Goal: Check status: Check status

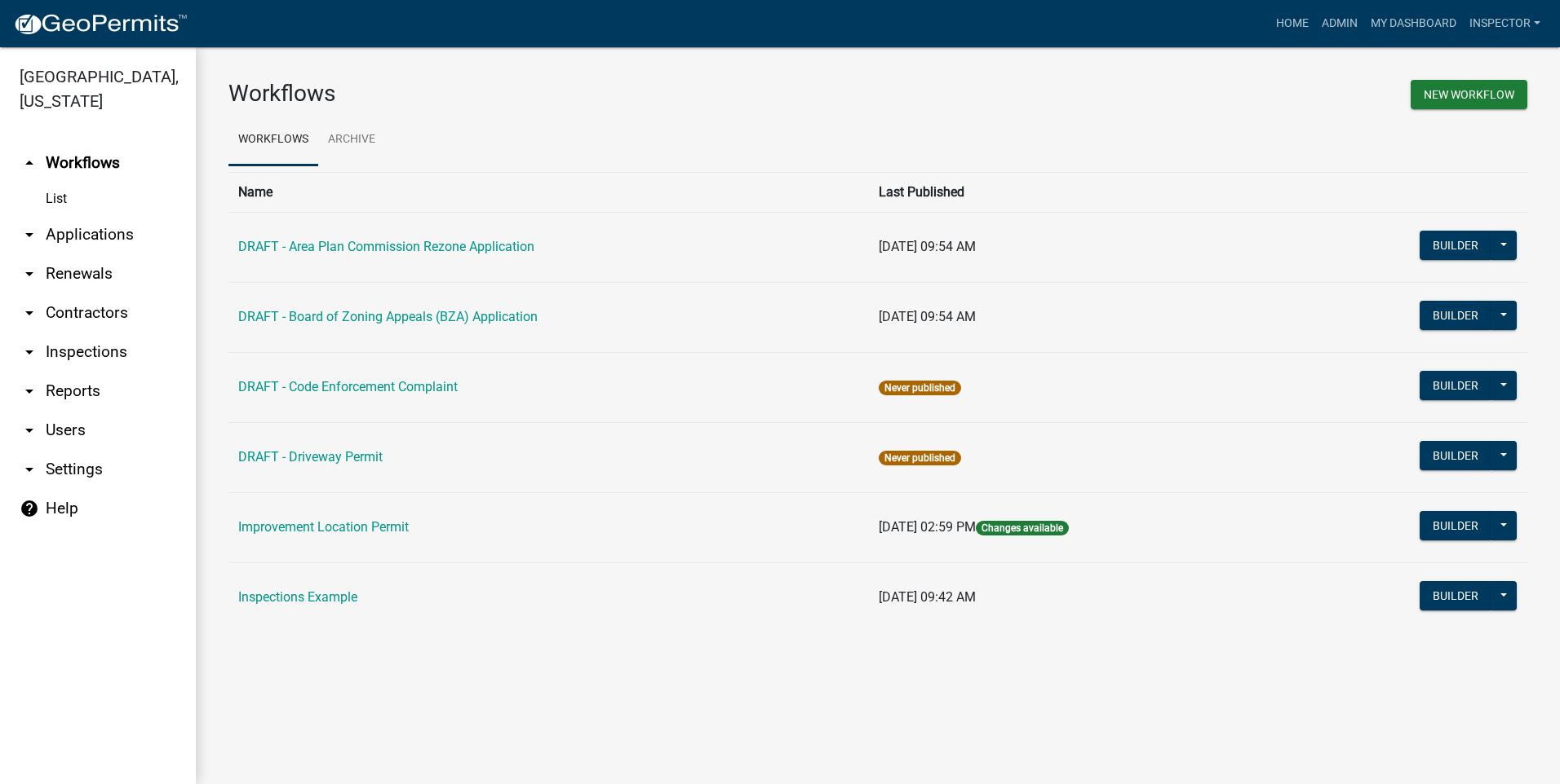
click at [145, 417] on link "arrow_drop_down Users" at bounding box center [98, 430] width 196 height 39
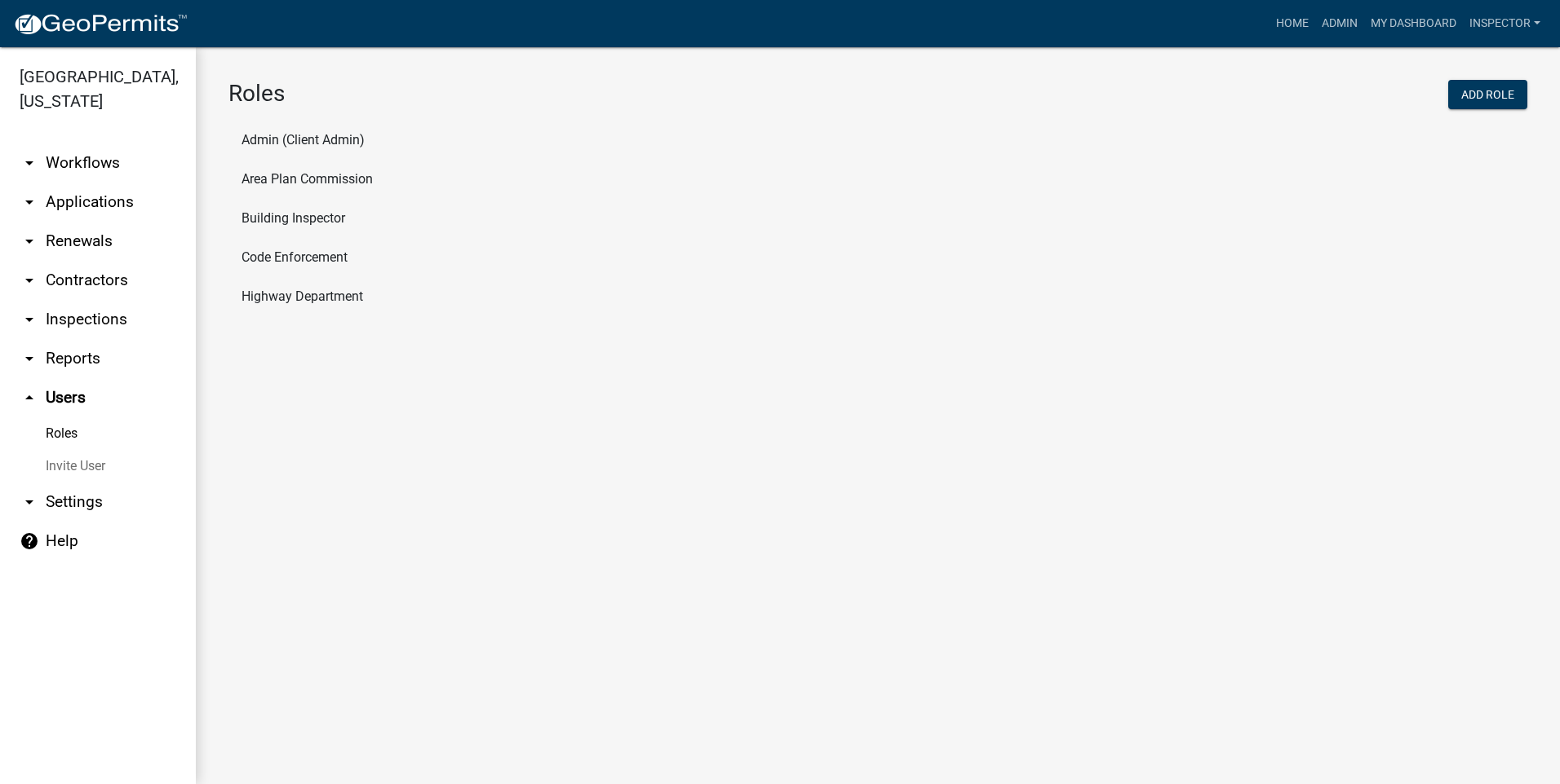
click at [99, 202] on link "arrow_drop_down Applications" at bounding box center [98, 202] width 196 height 39
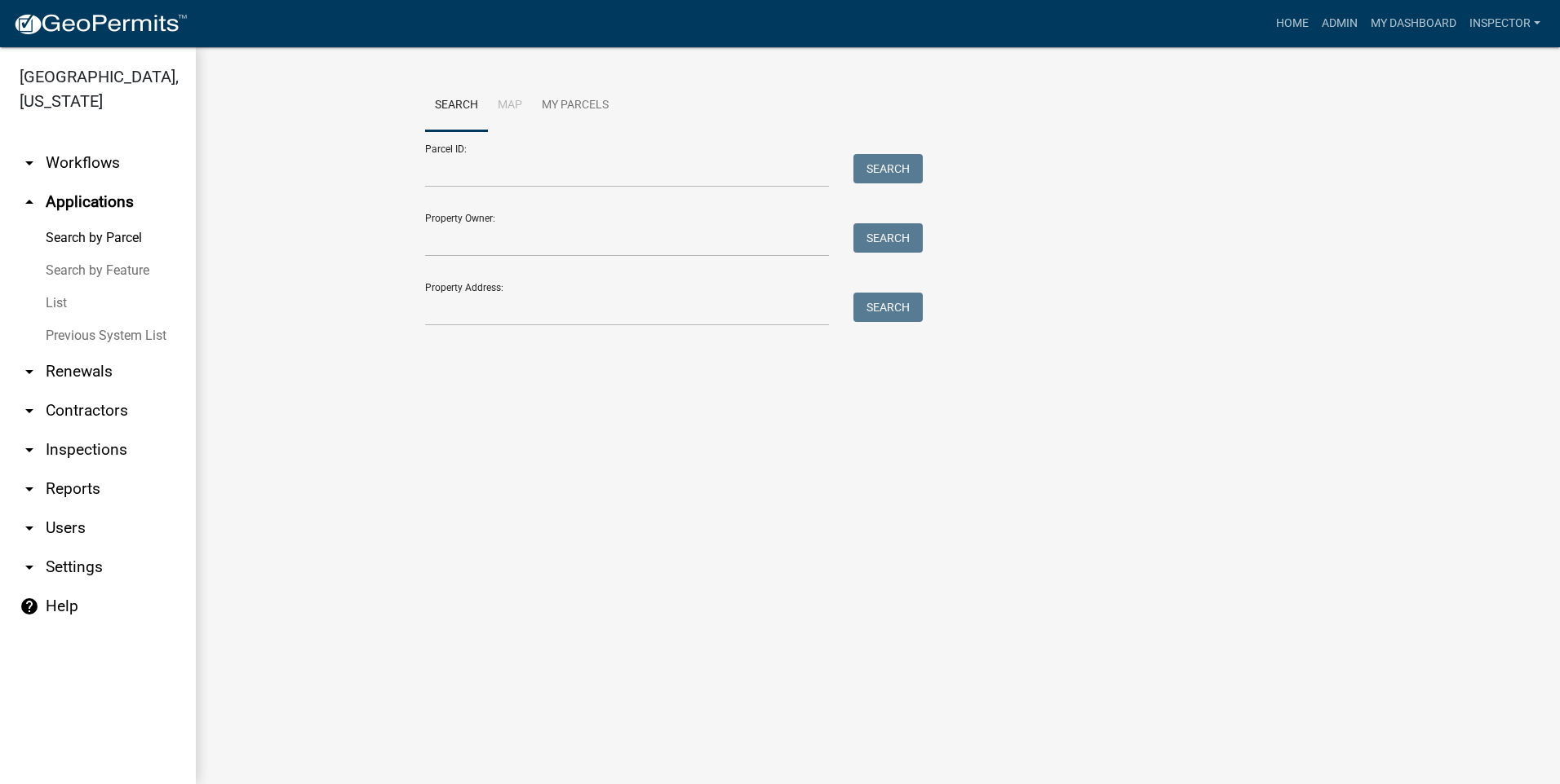
click at [69, 307] on link "List" at bounding box center [98, 303] width 196 height 33
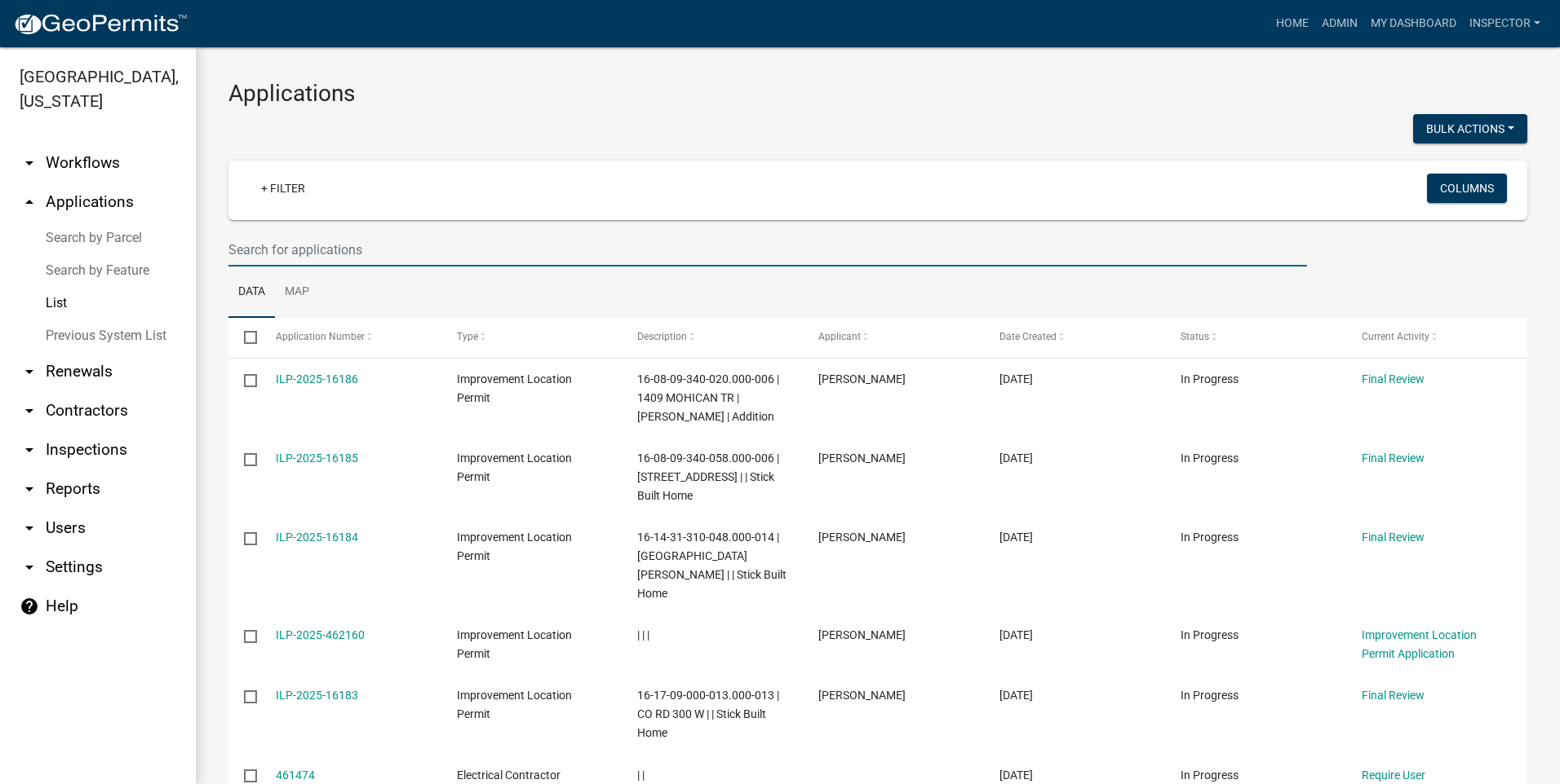
click at [368, 255] on input "text" at bounding box center [768, 250] width 1079 height 33
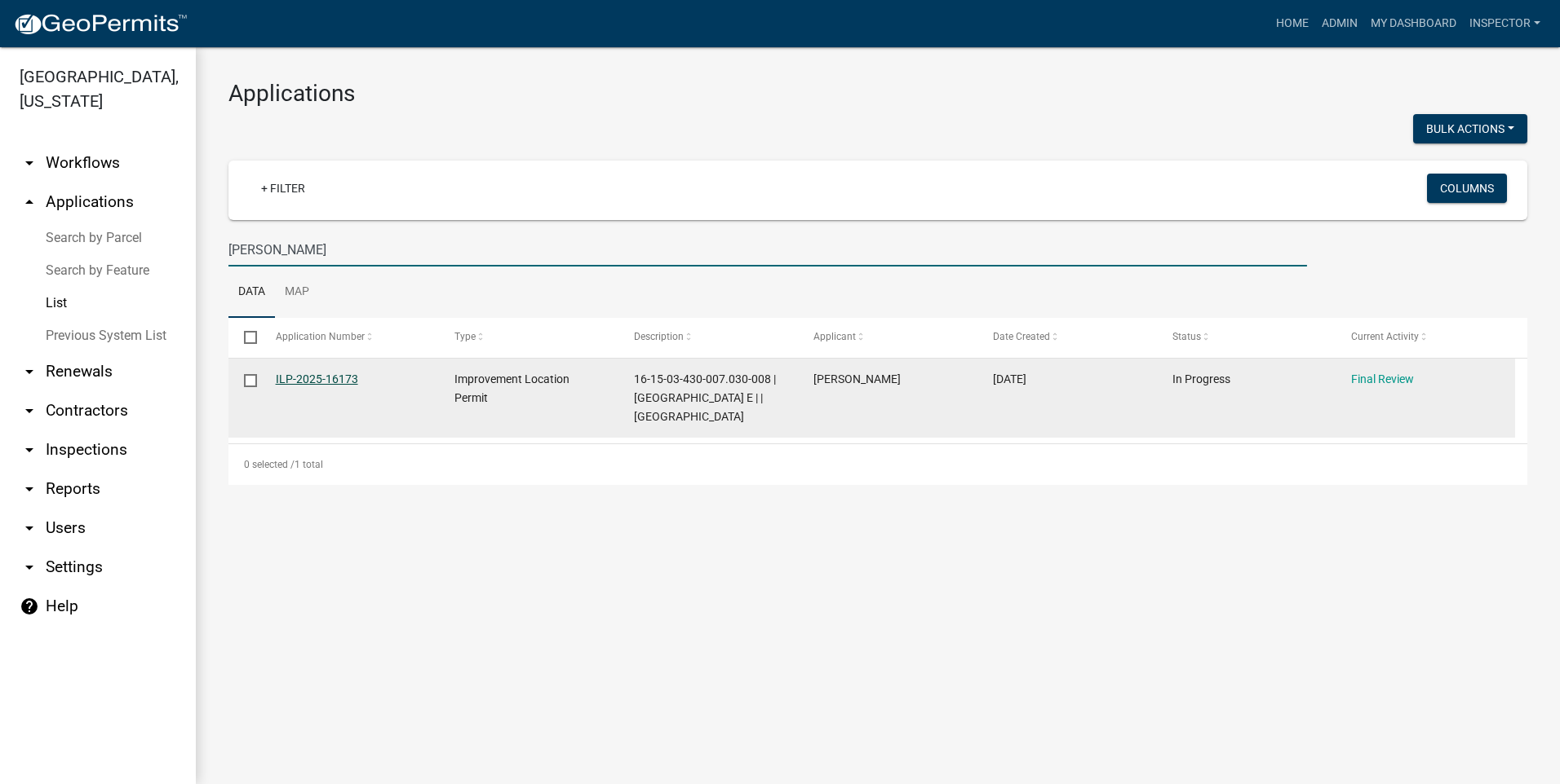
type input "[PERSON_NAME]"
click at [301, 379] on link "ILP-2025-16173" at bounding box center [316, 379] width 82 height 13
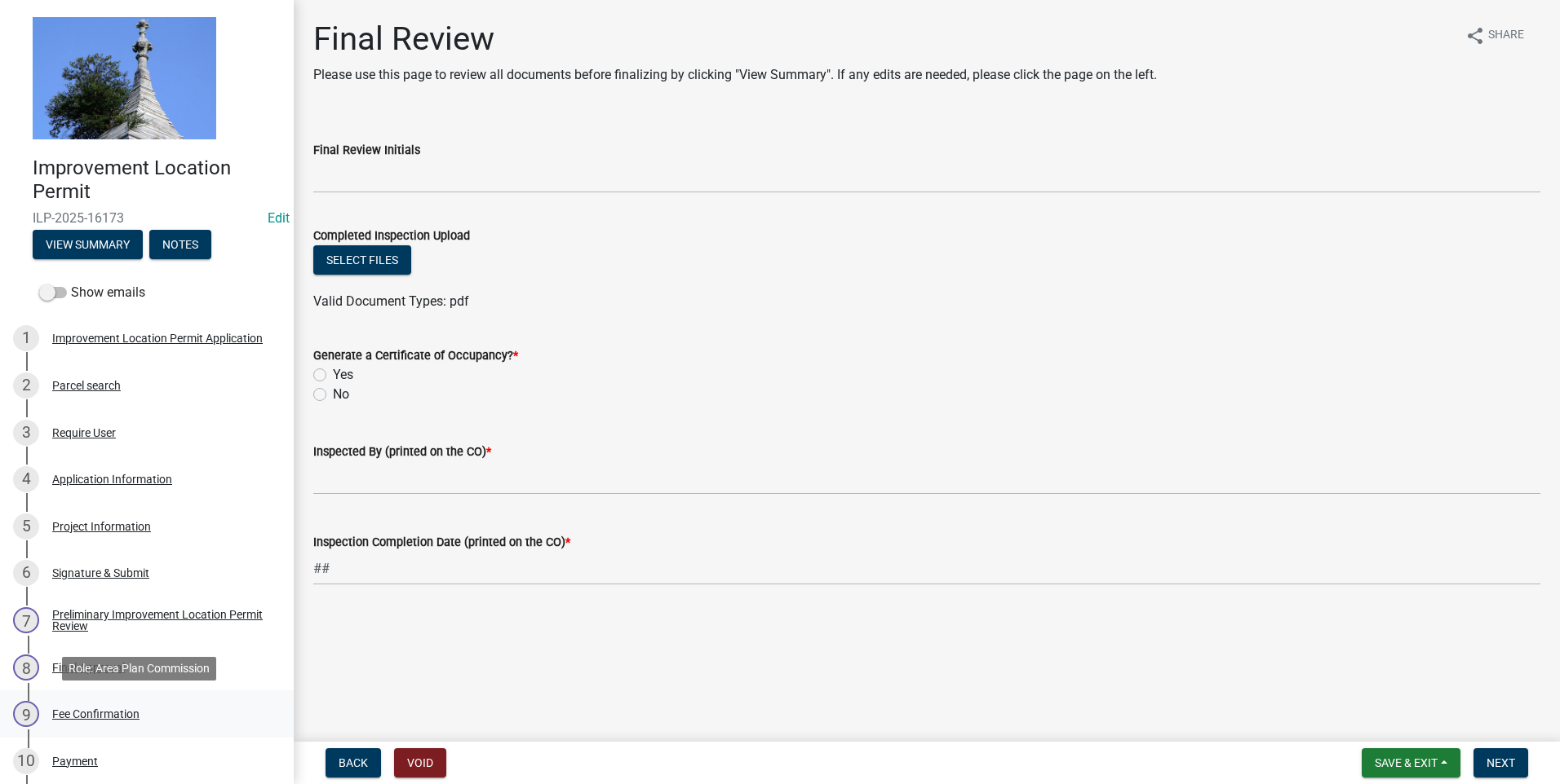
click at [126, 716] on div "Fee Confirmation" at bounding box center [95, 714] width 87 height 11
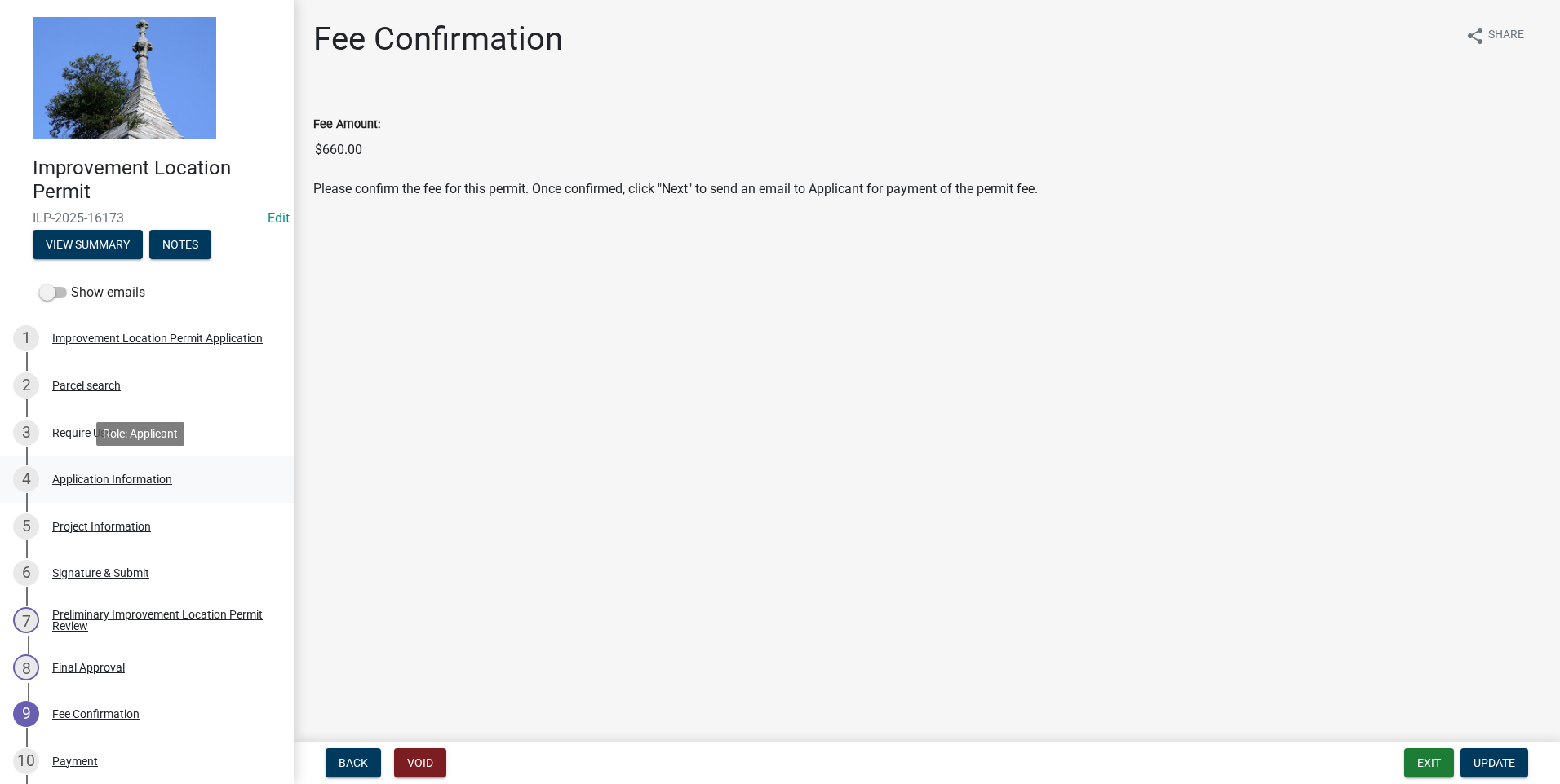
click at [107, 484] on div "Application Information" at bounding box center [112, 479] width 120 height 11
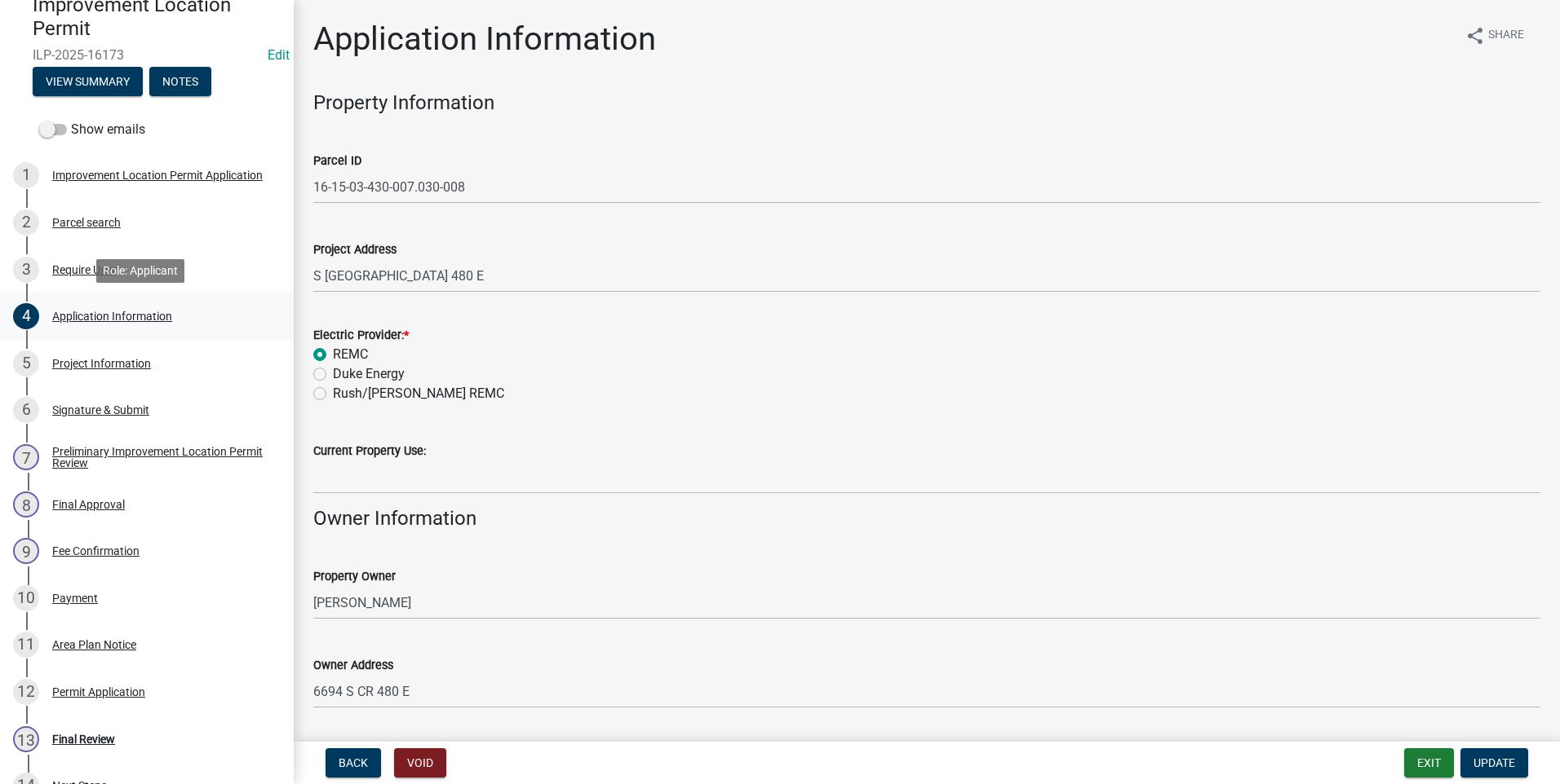
click at [92, 316] on div "Application Information" at bounding box center [112, 316] width 120 height 11
click at [92, 312] on div "Application Information" at bounding box center [112, 316] width 120 height 11
click at [83, 360] on div "Project Information" at bounding box center [101, 363] width 99 height 11
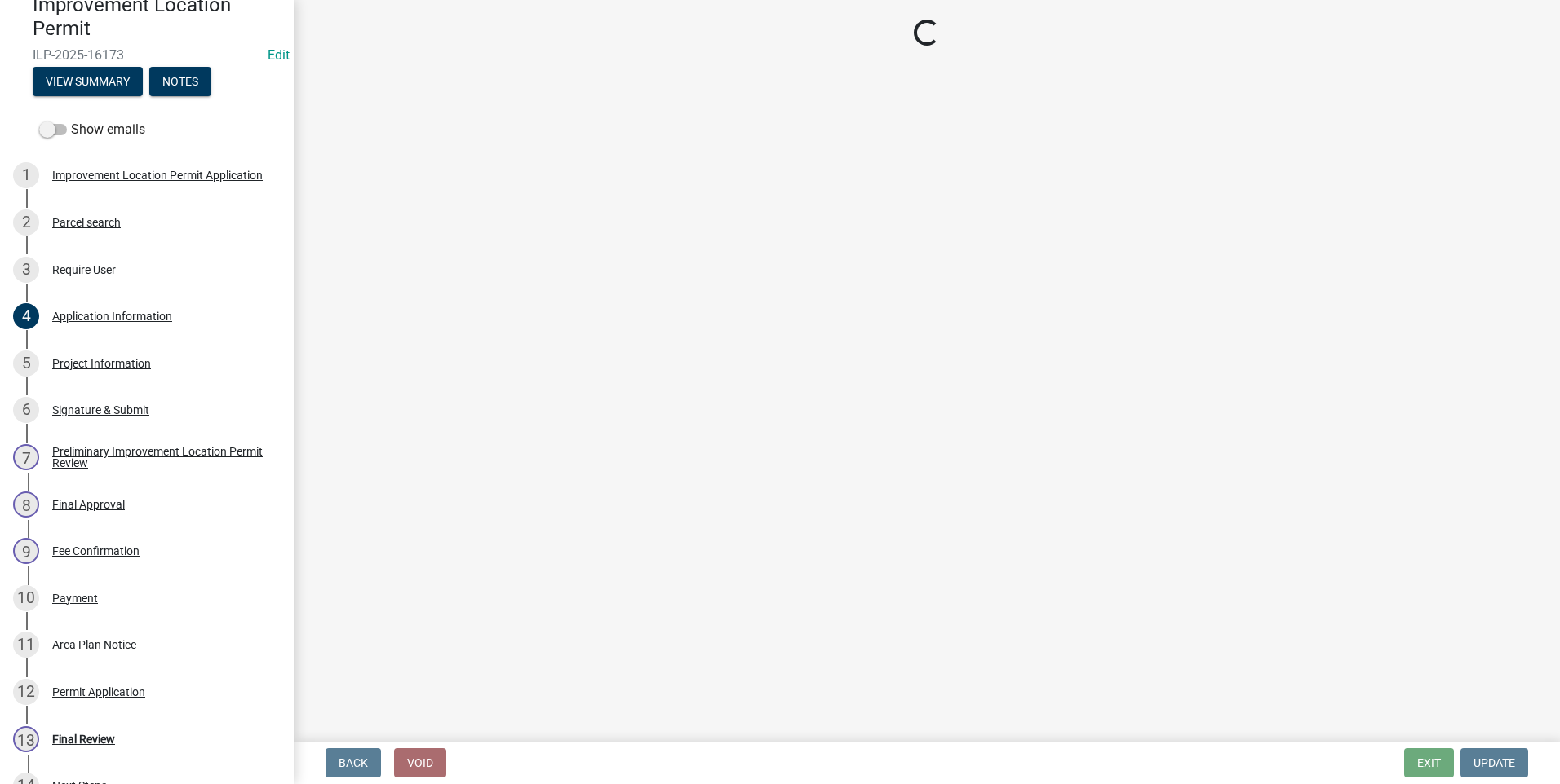
select select "dd9adb89-9a3c-4bc9-90d3-fd9cd60e52ec"
